Goal: Feedback & Contribution: Leave review/rating

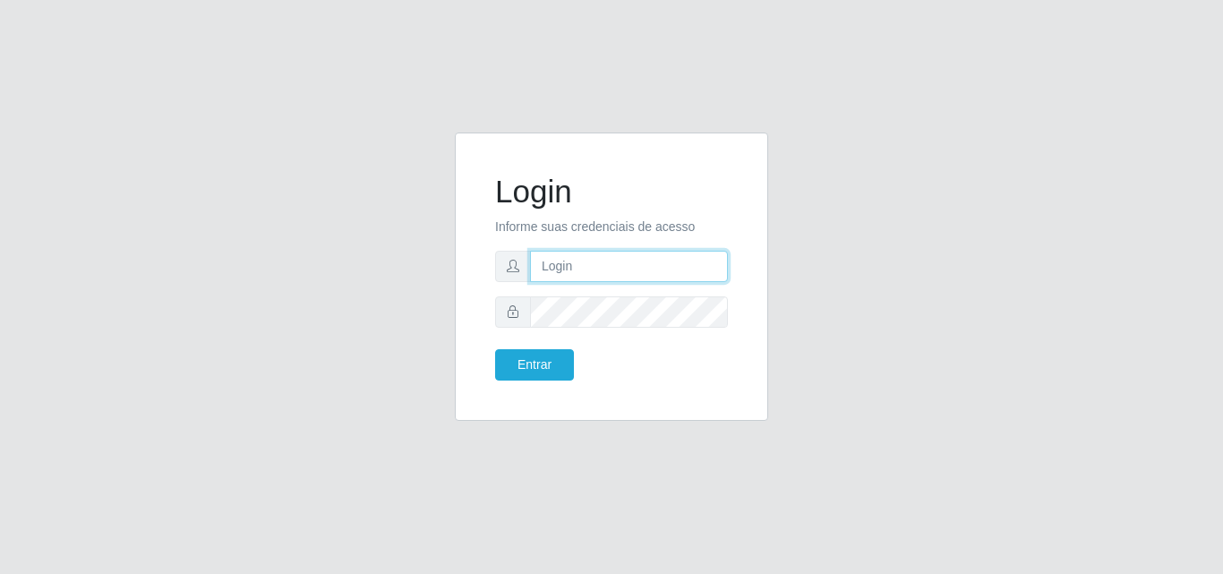
click at [573, 271] on input "text" at bounding box center [629, 266] width 198 height 31
type input "vitoria@saullus"
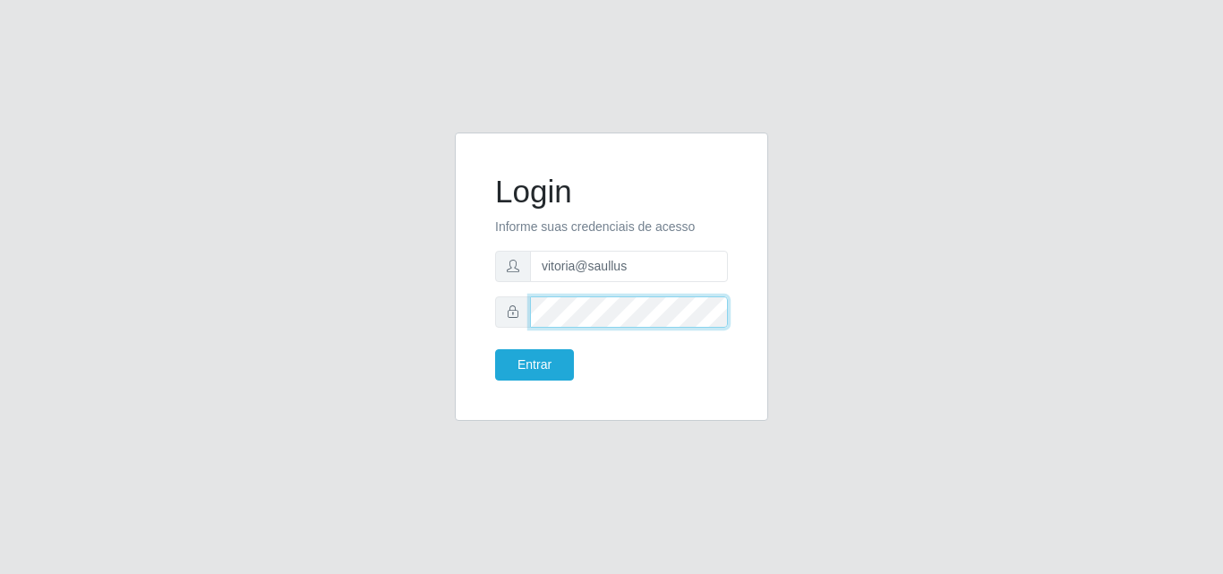
click at [495, 349] on button "Entrar" at bounding box center [534, 364] width 79 height 31
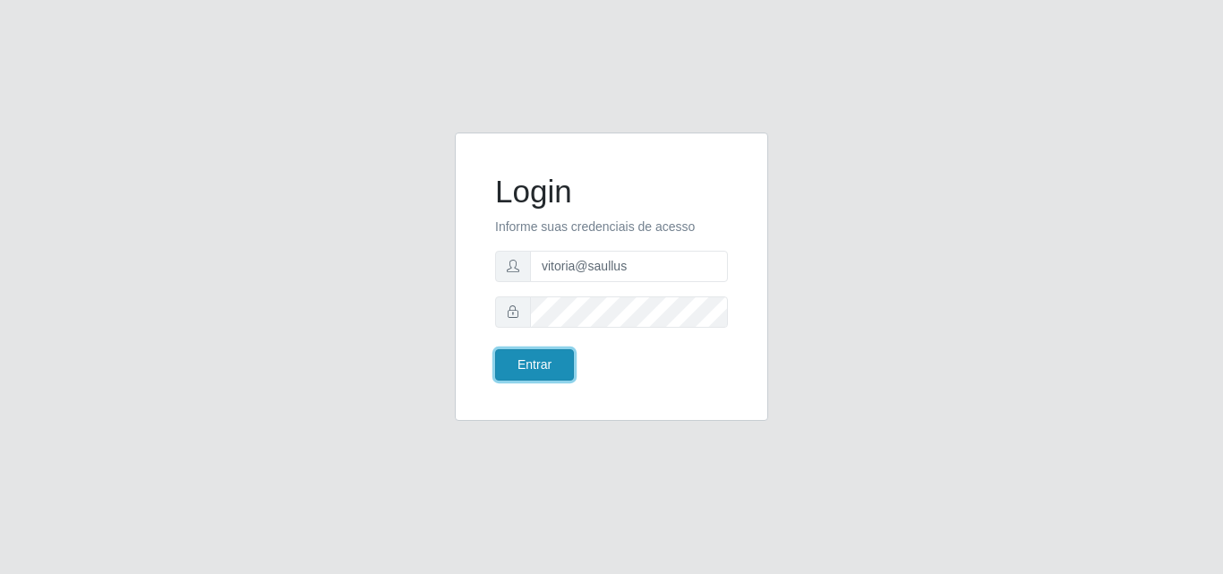
click at [541, 351] on button "Entrar" at bounding box center [534, 364] width 79 height 31
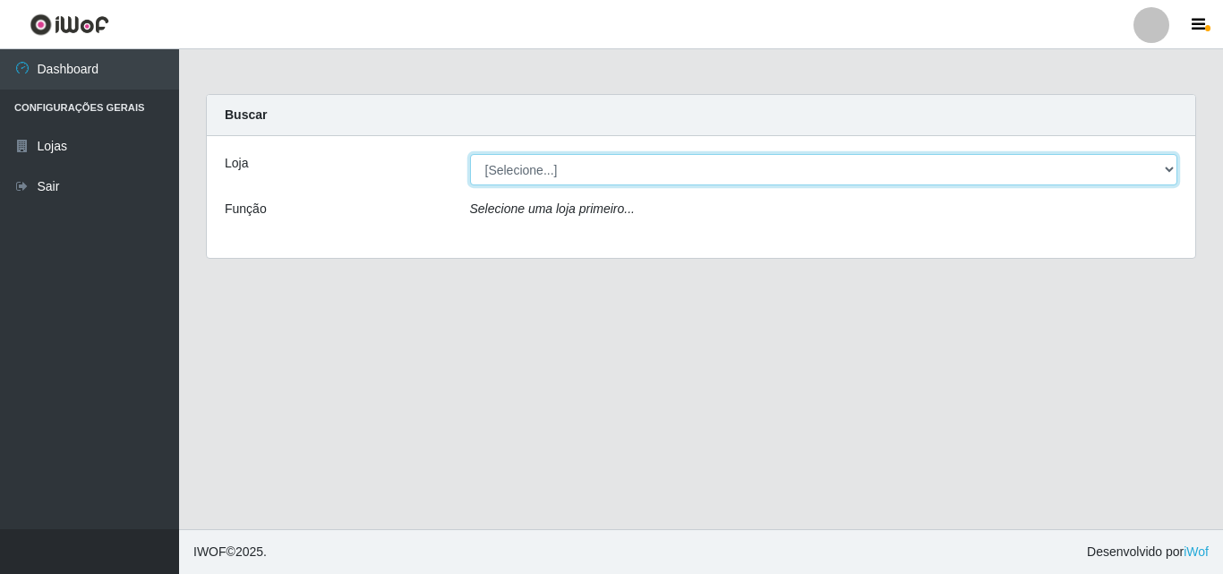
click at [620, 182] on select "[Selecione...] Saullus Supermercados" at bounding box center [824, 169] width 708 height 31
select select "423"
click at [470, 154] on select "[Selecione...] Saullus Supermercados" at bounding box center [824, 169] width 708 height 31
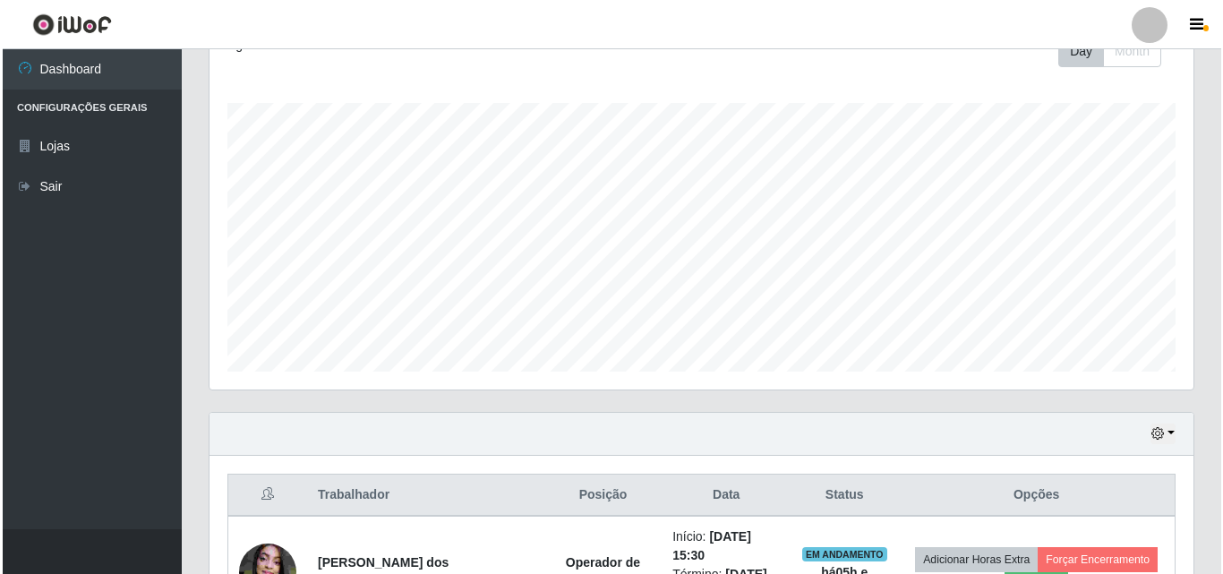
scroll to position [627, 0]
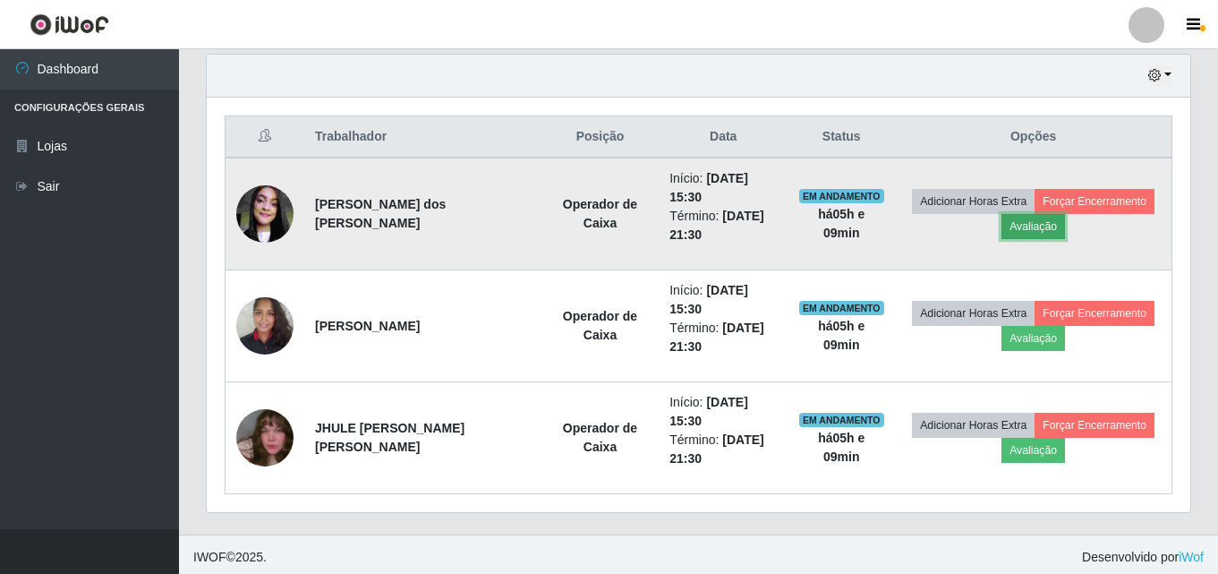
click at [1031, 227] on button "Avaliação" at bounding box center [1034, 226] width 64 height 25
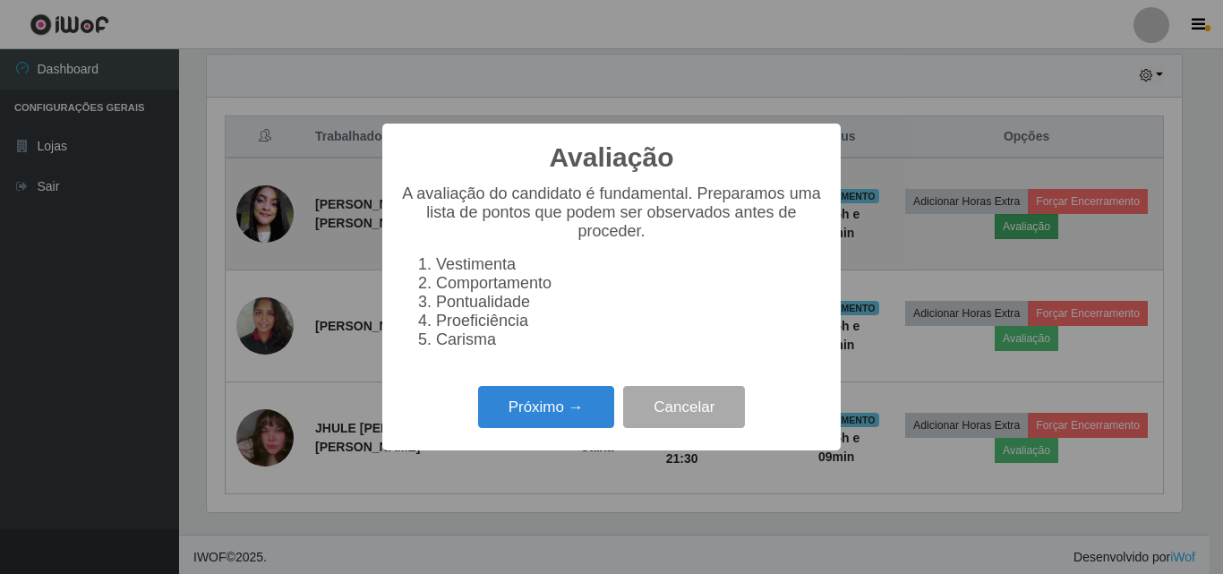
scroll to position [372, 975]
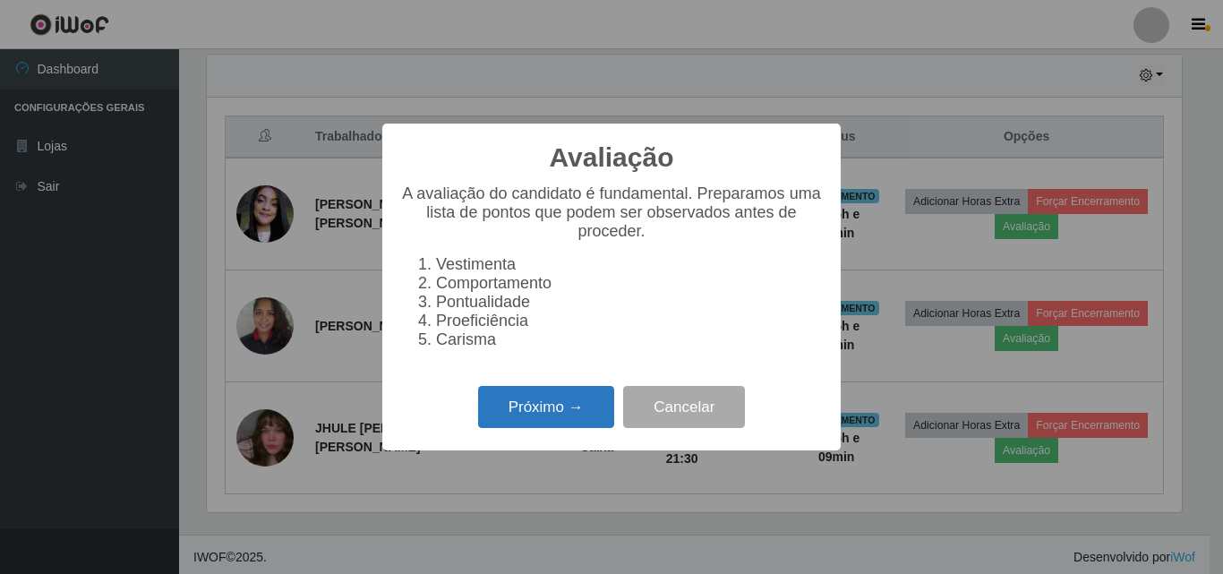
click at [563, 398] on button "Próximo →" at bounding box center [546, 407] width 136 height 42
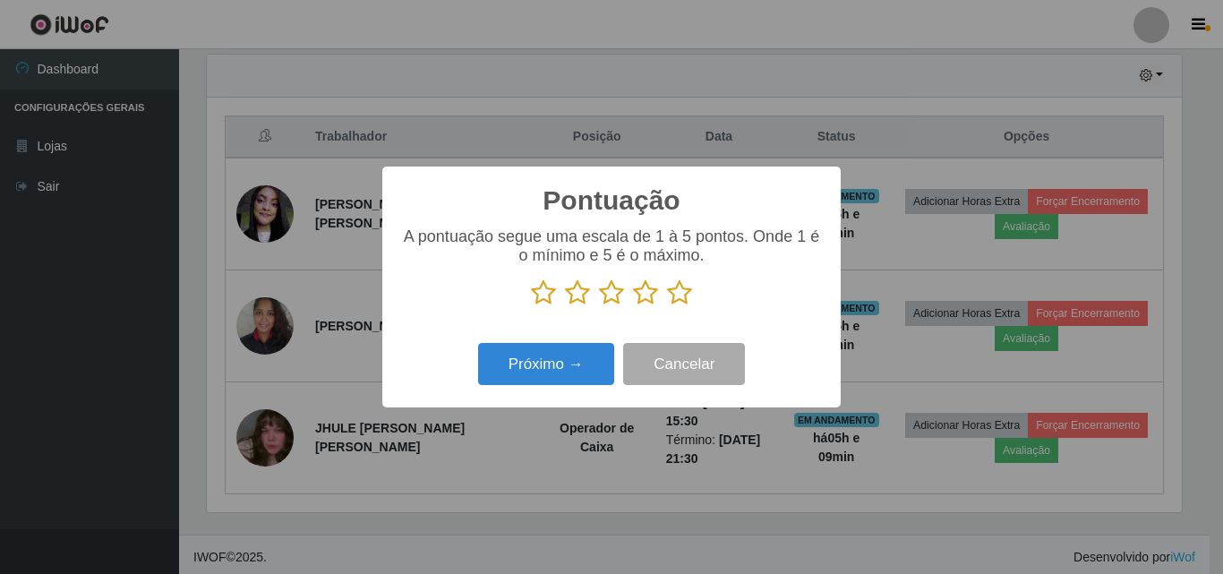
scroll to position [894843, 894239]
drag, startPoint x: 691, startPoint y: 290, endPoint x: 680, endPoint y: 296, distance: 12.4
click at [688, 292] on icon at bounding box center [679, 292] width 25 height 27
click at [667, 306] on input "radio" at bounding box center [667, 306] width 0 height 0
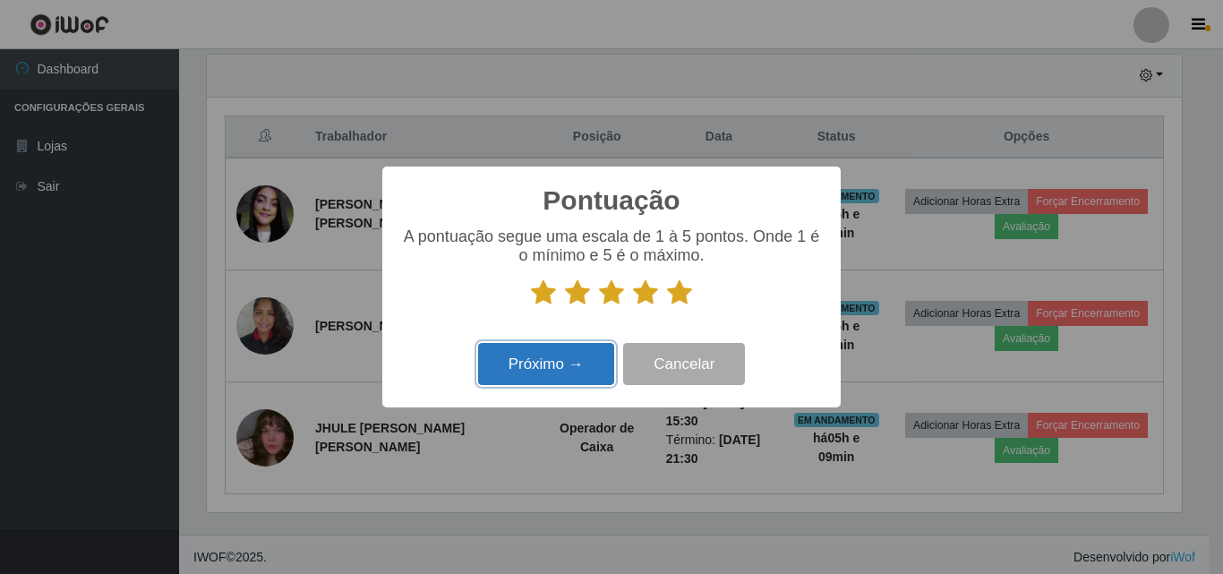
click at [611, 351] on button "Próximo →" at bounding box center [546, 364] width 136 height 42
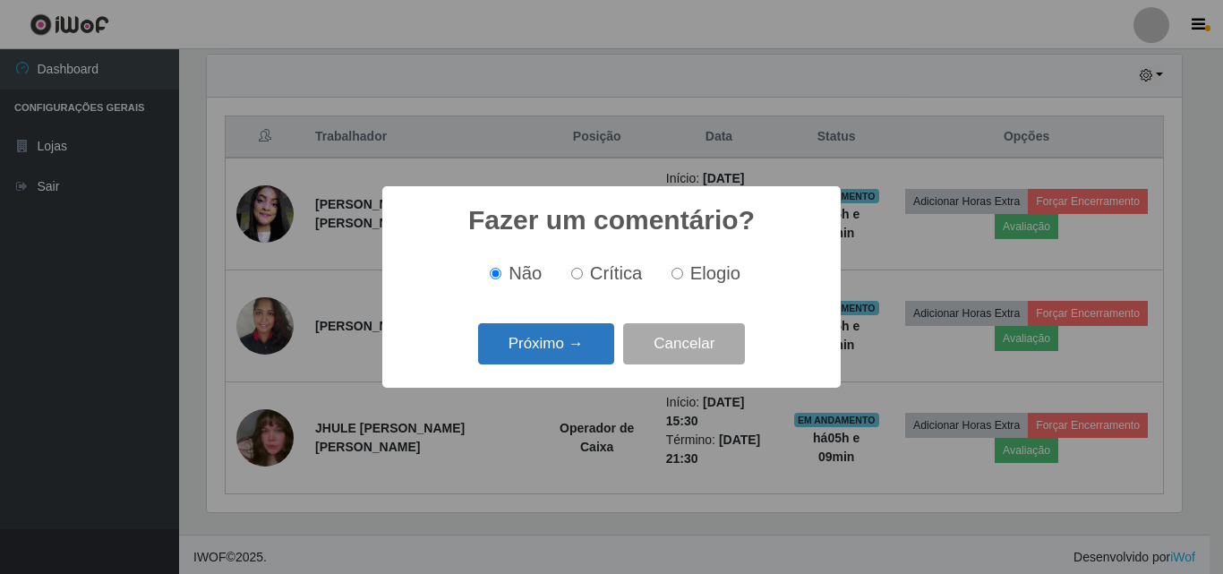
click at [605, 344] on button "Próximo →" at bounding box center [546, 344] width 136 height 42
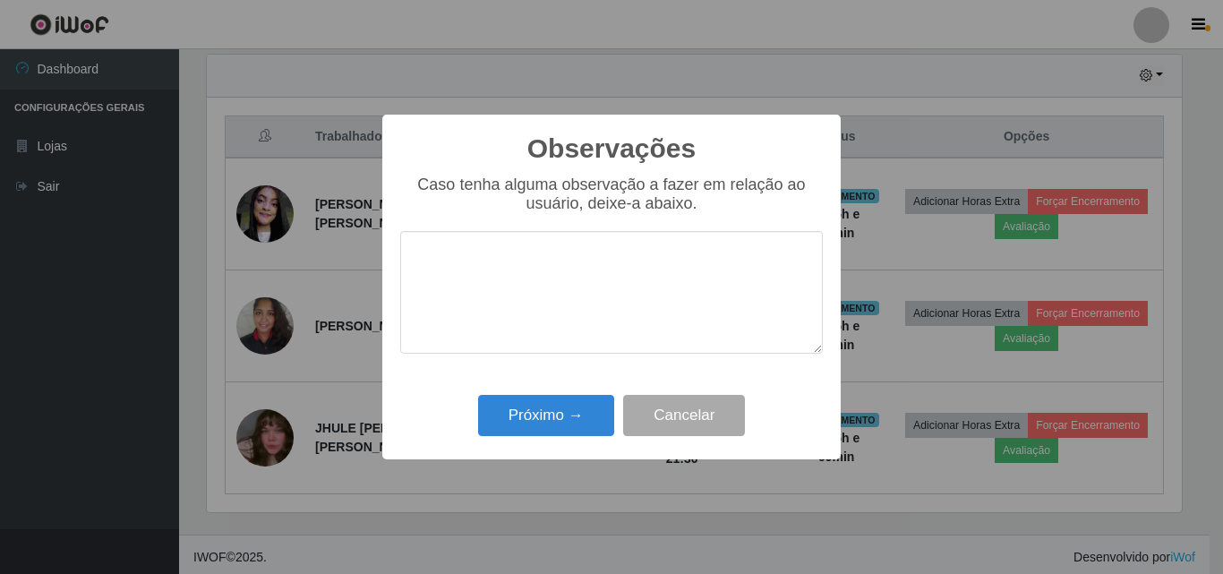
click at [608, 319] on textarea at bounding box center [611, 292] width 423 height 123
drag, startPoint x: 638, startPoint y: 265, endPoint x: 416, endPoint y: 277, distance: 222.3
click at [416, 277] on textarea "Otima profissional" at bounding box center [611, 292] width 423 height 123
type textarea "Otima profissional"
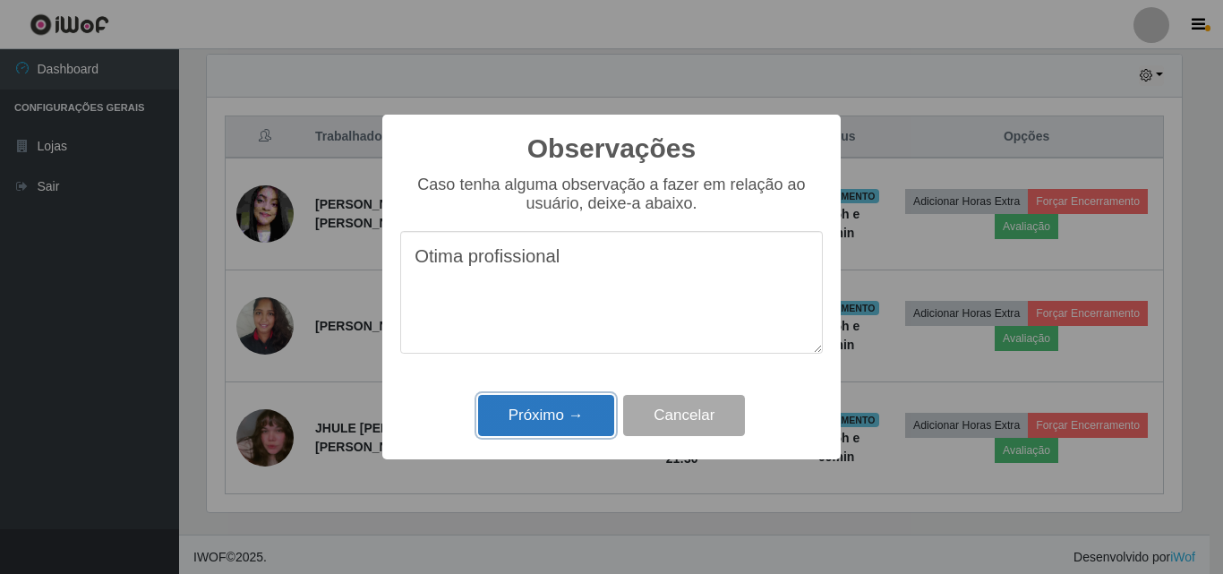
click at [542, 402] on button "Próximo →" at bounding box center [546, 416] width 136 height 42
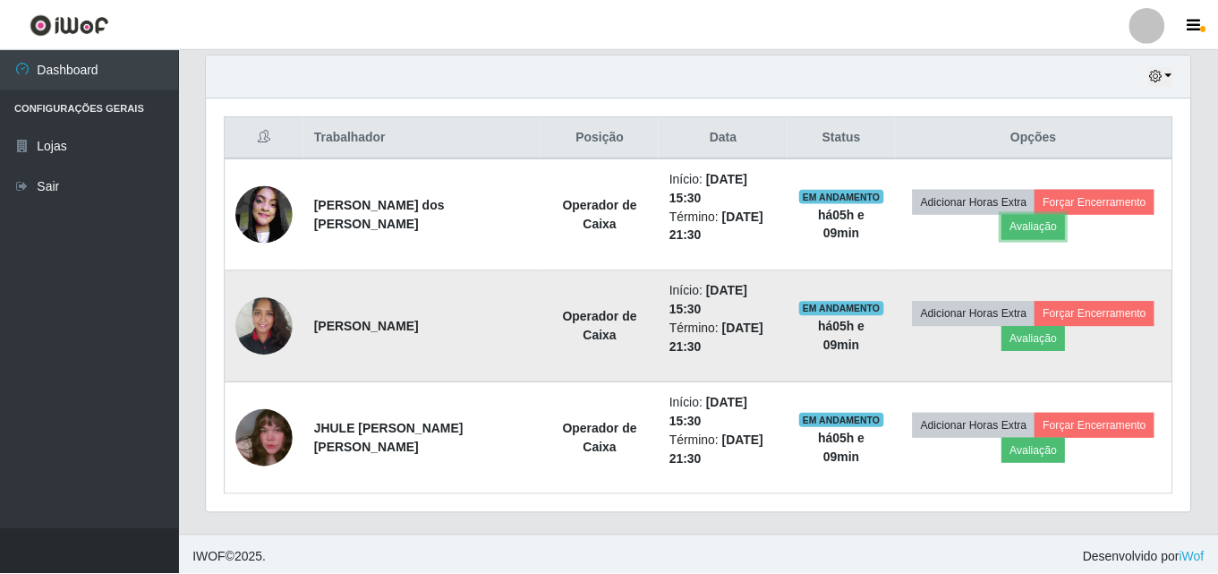
scroll to position [372, 984]
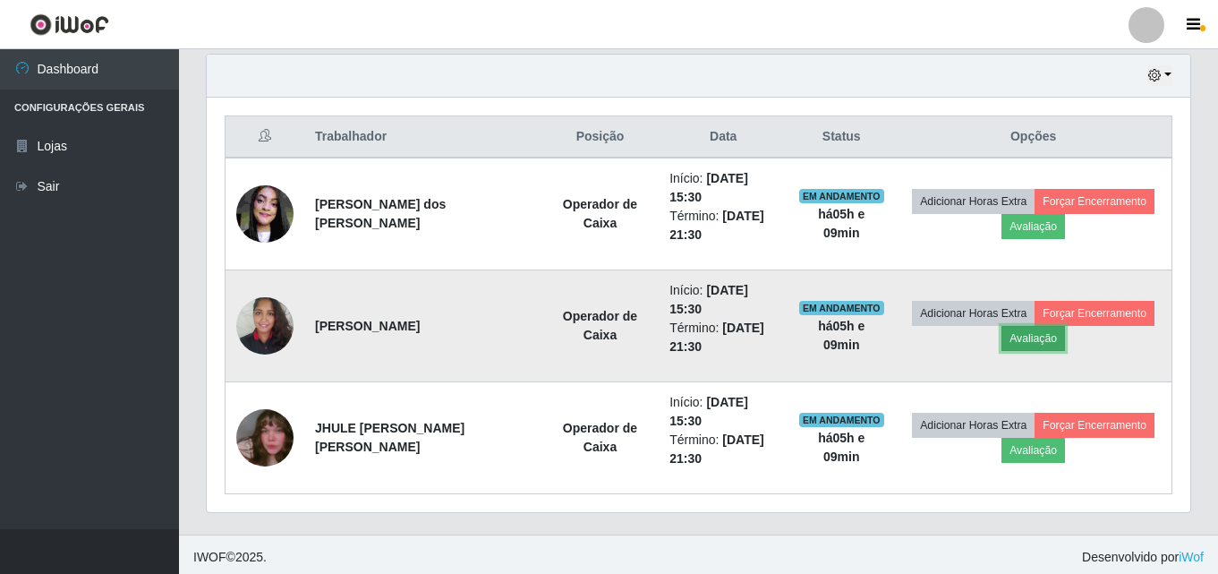
click at [1035, 335] on button "Avaliação" at bounding box center [1034, 338] width 64 height 25
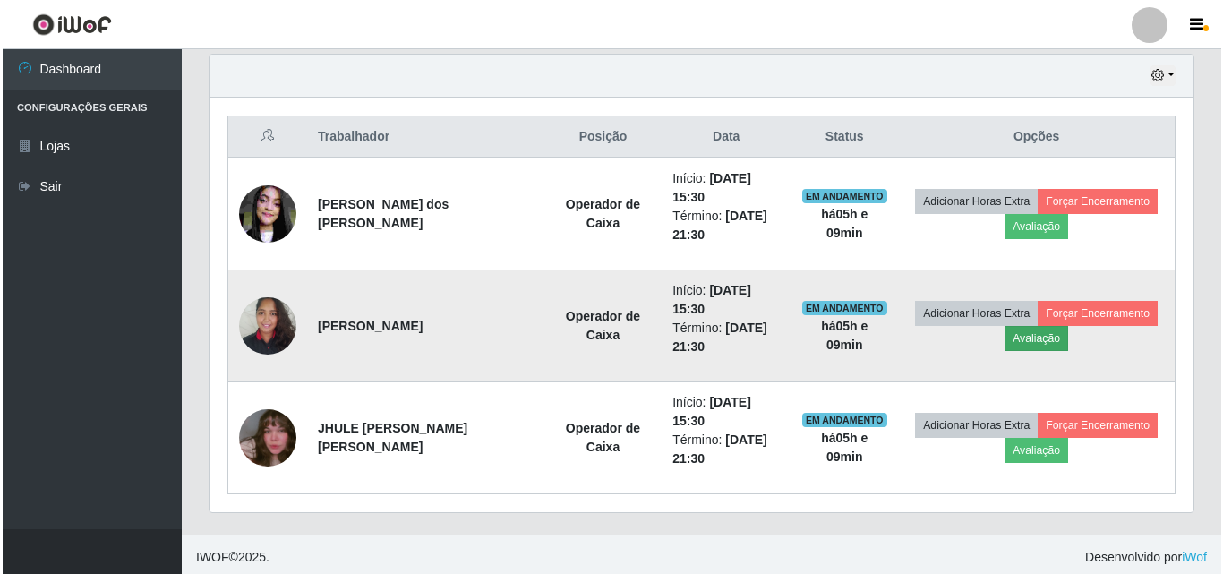
scroll to position [372, 975]
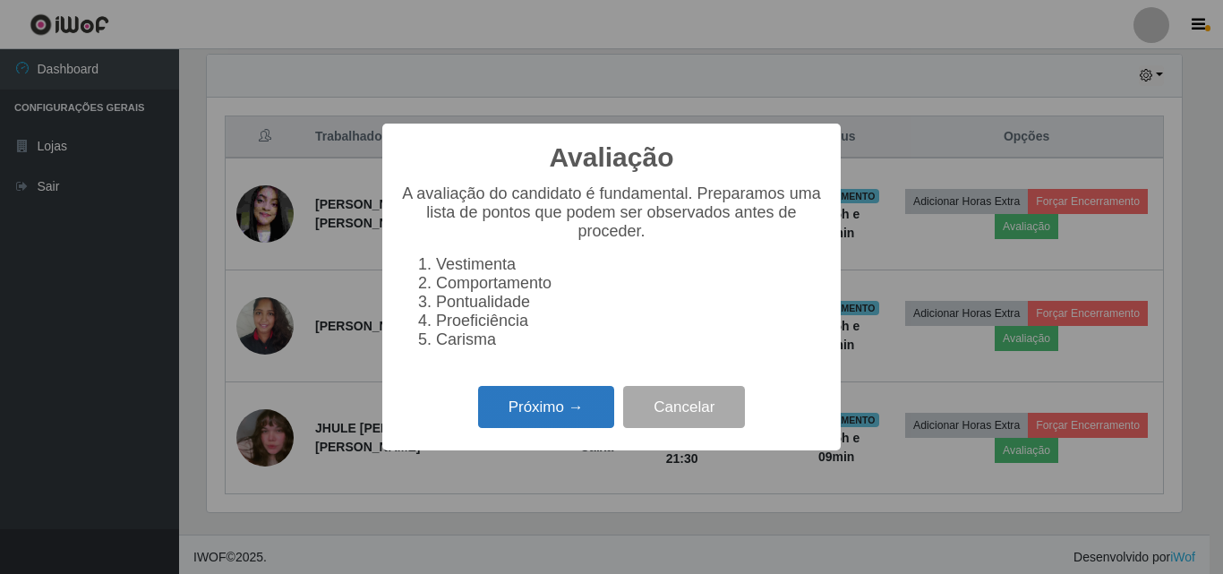
click at [598, 409] on button "Próximo →" at bounding box center [546, 407] width 136 height 42
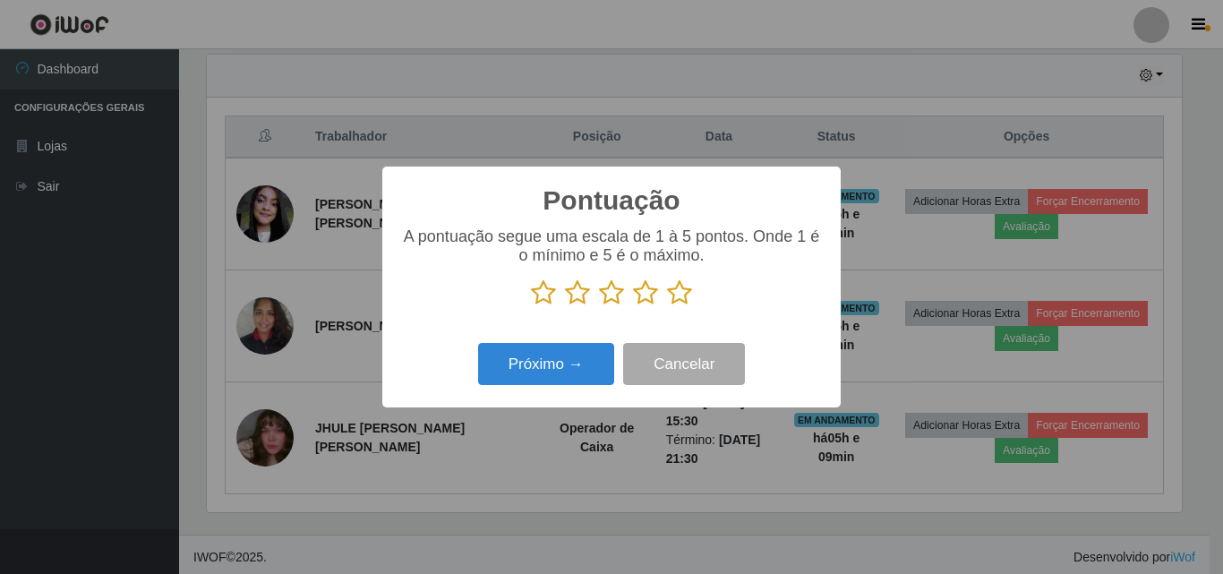
click at [685, 287] on icon at bounding box center [679, 292] width 25 height 27
click at [667, 306] on input "radio" at bounding box center [667, 306] width 0 height 0
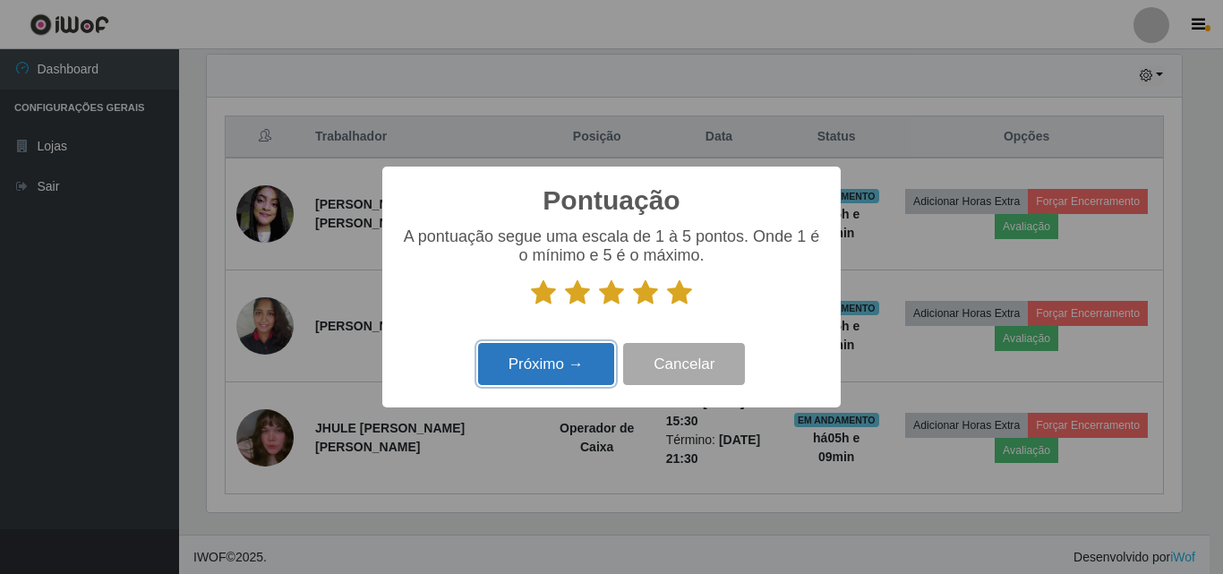
click at [598, 352] on button "Próximo →" at bounding box center [546, 364] width 136 height 42
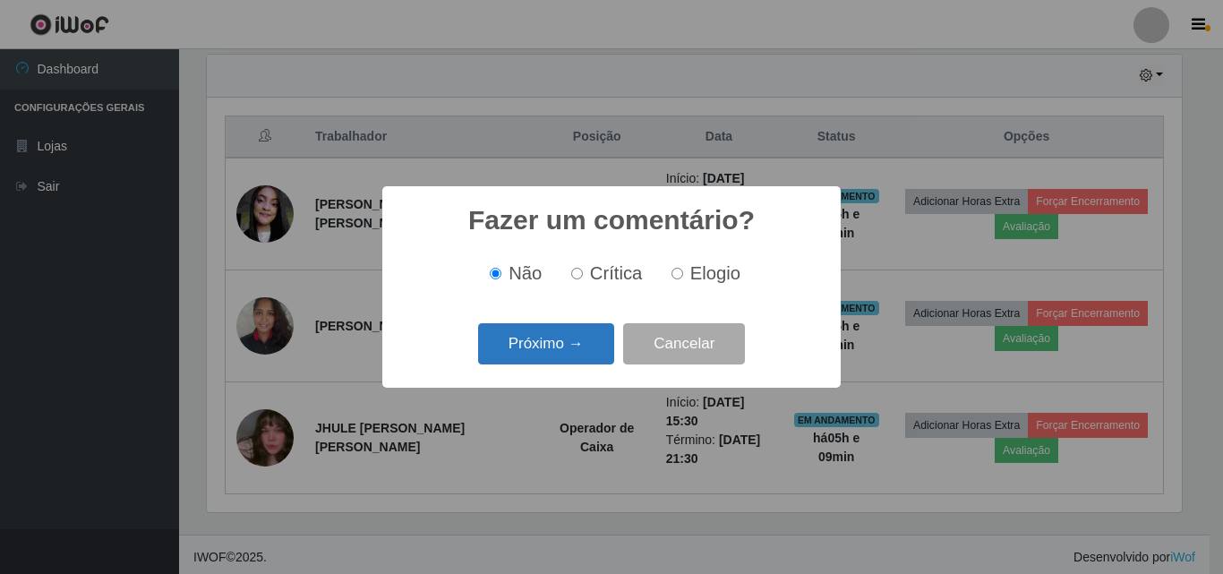
click at [585, 338] on button "Próximo →" at bounding box center [546, 344] width 136 height 42
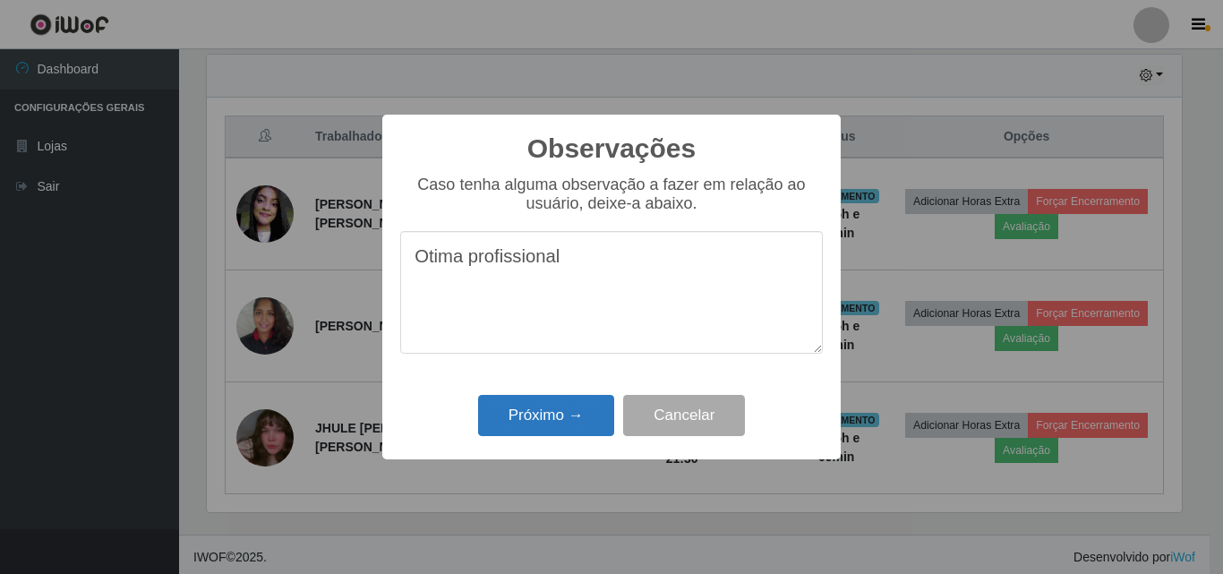
type textarea "Otima profissional"
click at [565, 405] on button "Próximo →" at bounding box center [546, 416] width 136 height 42
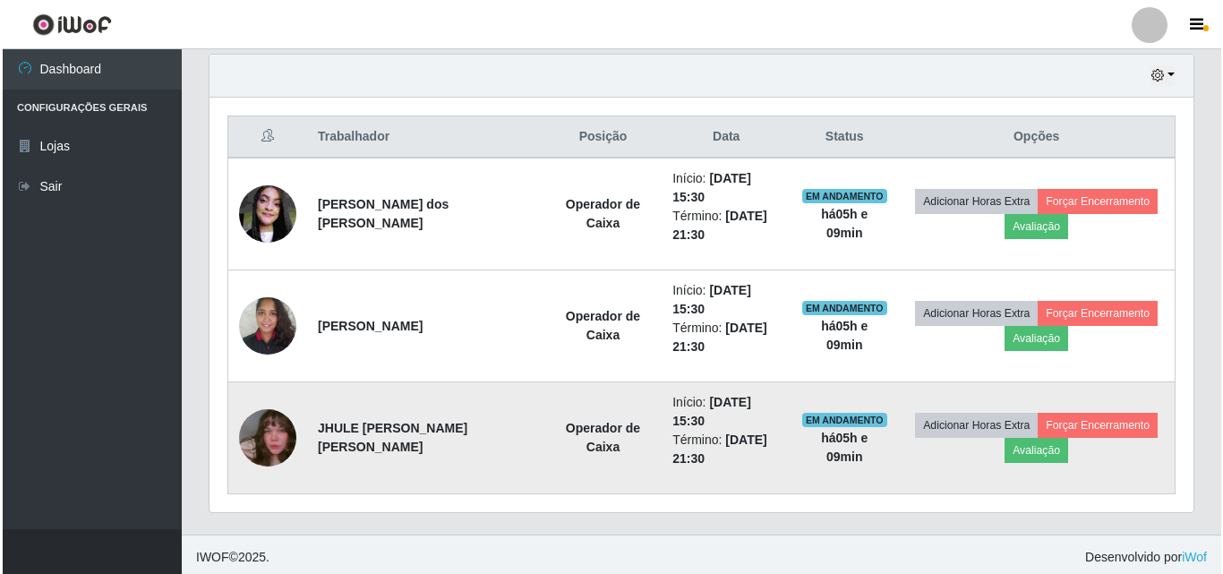
scroll to position [372, 984]
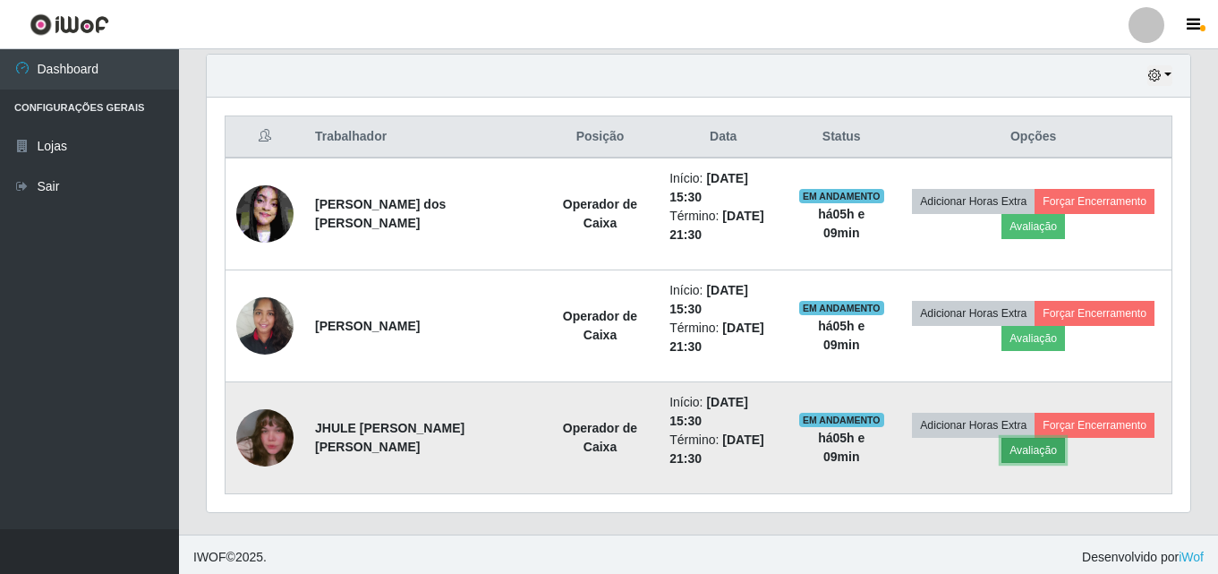
click at [1041, 451] on button "Avaliação" at bounding box center [1034, 450] width 64 height 25
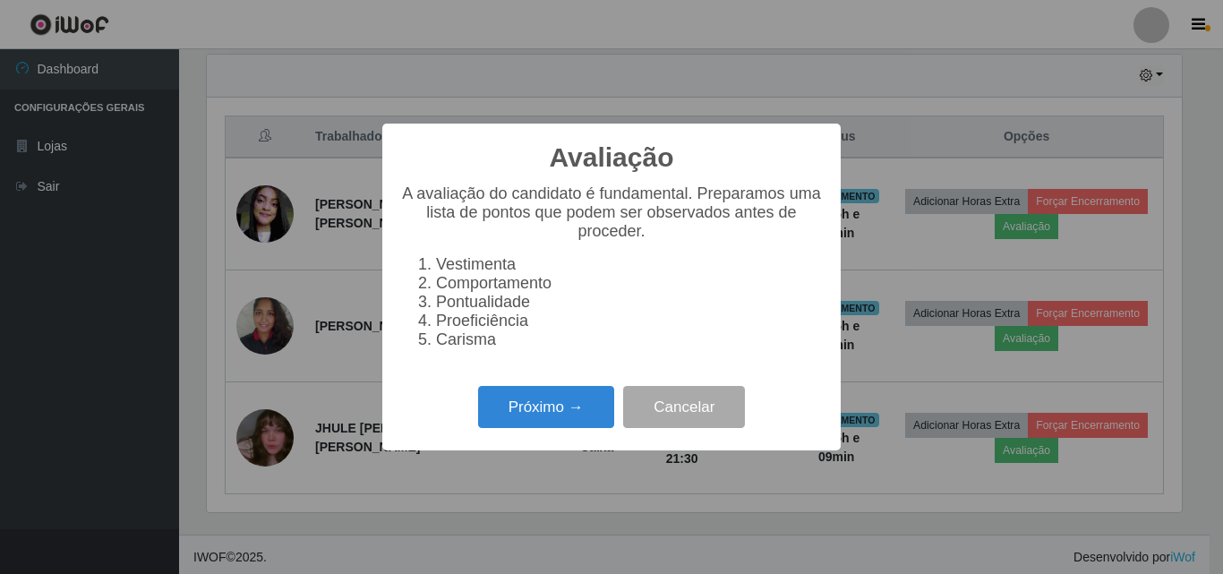
scroll to position [372, 975]
click at [602, 419] on button "Próximo →" at bounding box center [546, 407] width 136 height 42
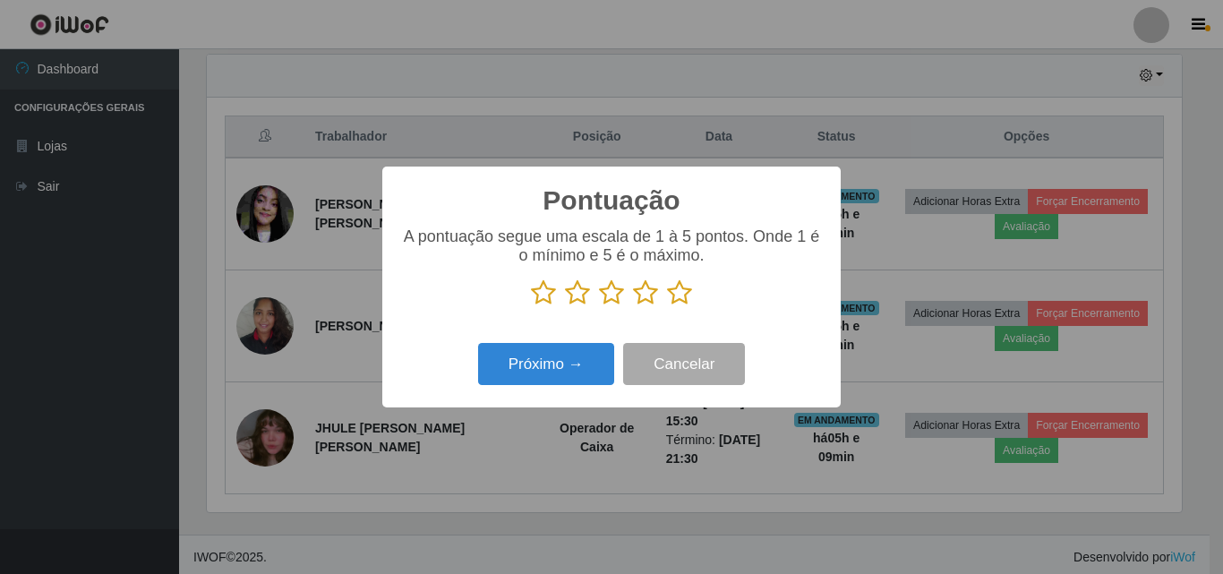
click at [669, 294] on icon at bounding box center [679, 292] width 25 height 27
click at [667, 306] on input "radio" at bounding box center [667, 306] width 0 height 0
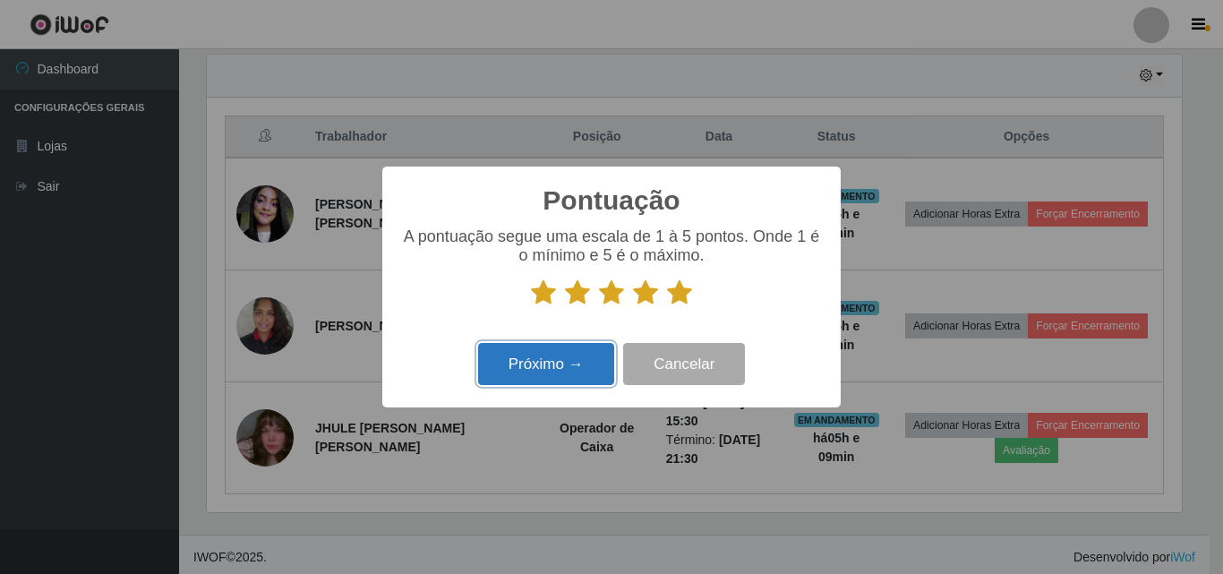
click at [601, 359] on button "Próximo →" at bounding box center [546, 364] width 136 height 42
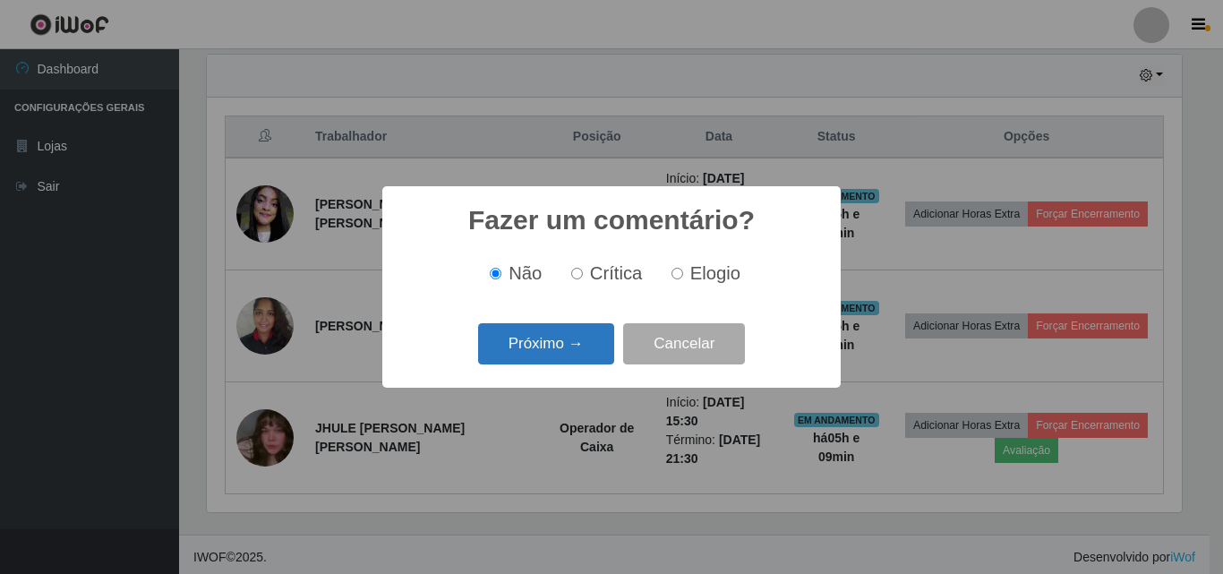
click at [592, 352] on button "Próximo →" at bounding box center [546, 344] width 136 height 42
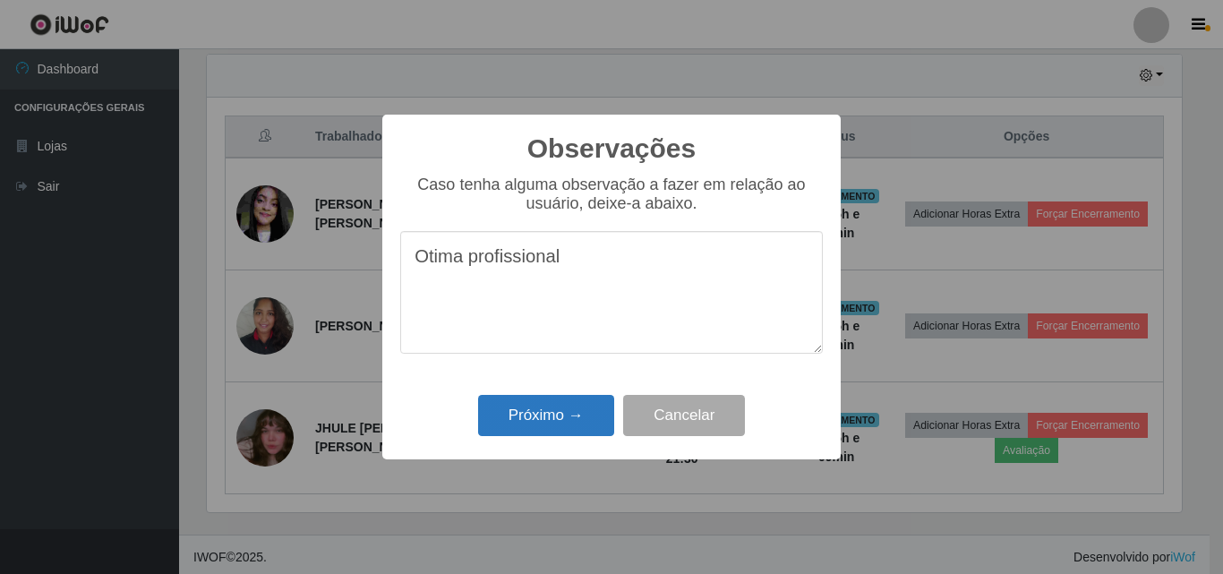
type textarea "Otima profissional"
click at [572, 417] on button "Próximo →" at bounding box center [546, 416] width 136 height 42
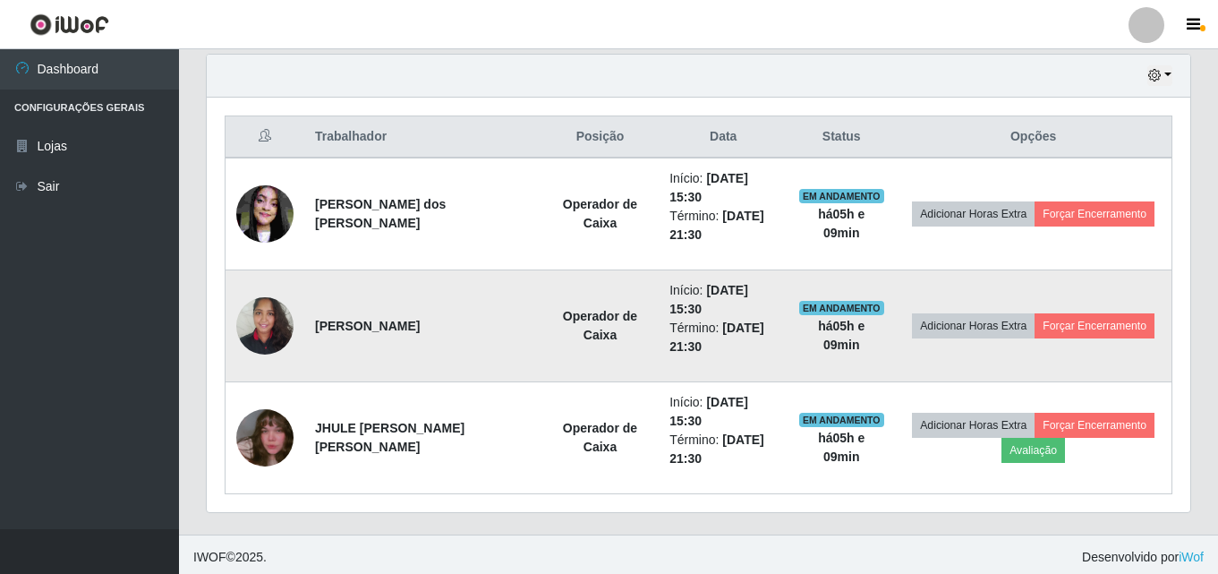
scroll to position [576, 0]
